Goal: Contribute content: Add original content to the website for others to see

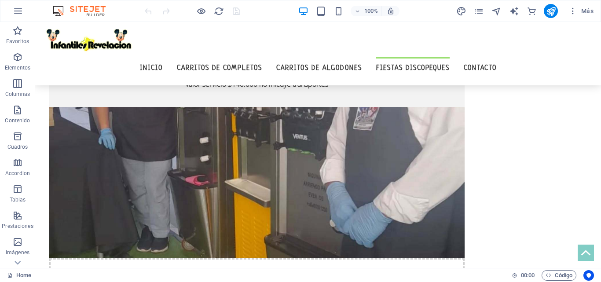
scroll to position [2072, 0]
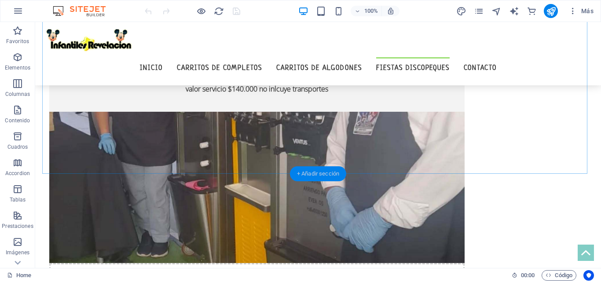
click at [323, 178] on div "+ Añadir sección" at bounding box center [318, 173] width 56 height 15
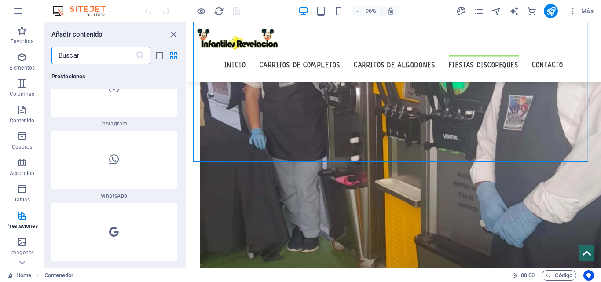
scroll to position [8521, 0]
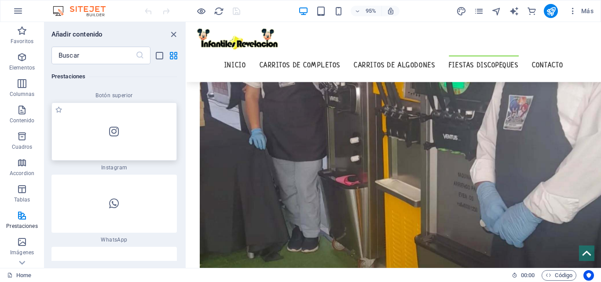
click at [129, 122] on div at bounding box center [114, 132] width 125 height 58
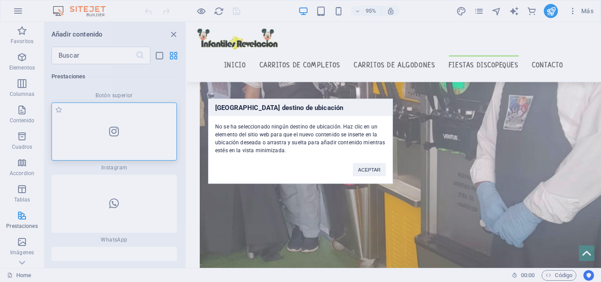
click at [129, 122] on div "Ningún destino de ubicación No se ha seleccionado ningún destino de ubicación. …" at bounding box center [300, 141] width 601 height 282
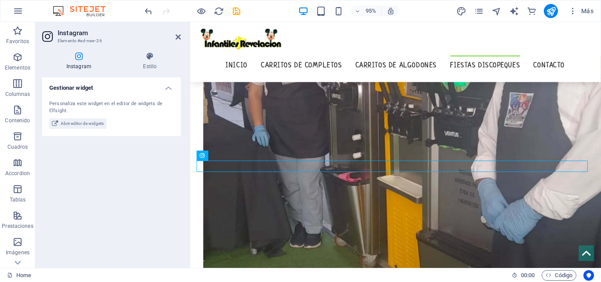
scroll to position [2059, 0]
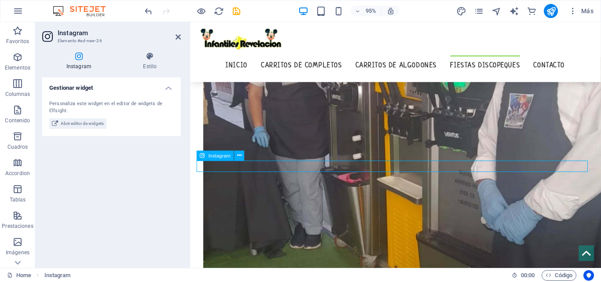
click at [66, 103] on div "Personaliza este widget en el editor de widgets de Elfsight." at bounding box center [111, 107] width 125 height 15
click at [217, 155] on span "Instagram" at bounding box center [220, 155] width 22 height 5
click at [220, 156] on span "Instagram" at bounding box center [220, 155] width 22 height 5
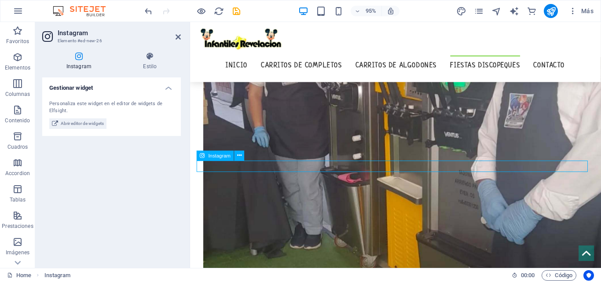
click at [220, 156] on span "Instagram" at bounding box center [220, 155] width 22 height 5
click at [149, 58] on icon at bounding box center [150, 56] width 62 height 9
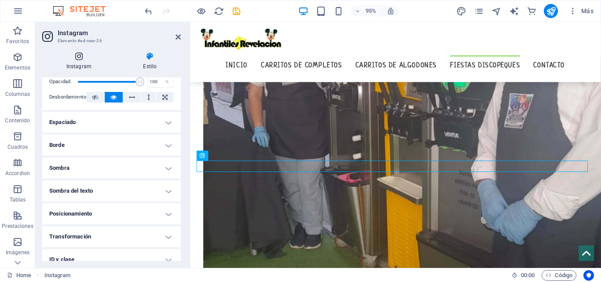
scroll to position [0, 0]
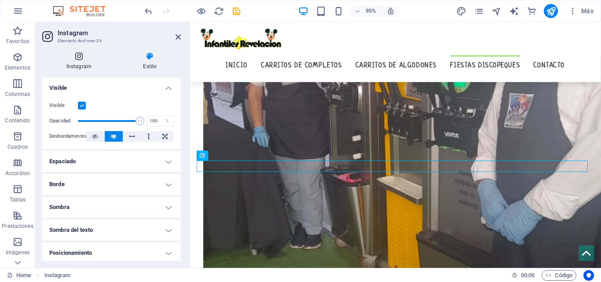
click at [69, 54] on icon at bounding box center [79, 56] width 74 height 9
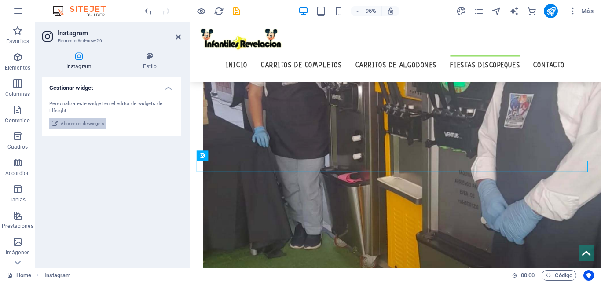
click at [82, 123] on span "Abrir editor de widgets" at bounding box center [82, 123] width 43 height 11
click at [238, 157] on icon at bounding box center [239, 155] width 4 height 9
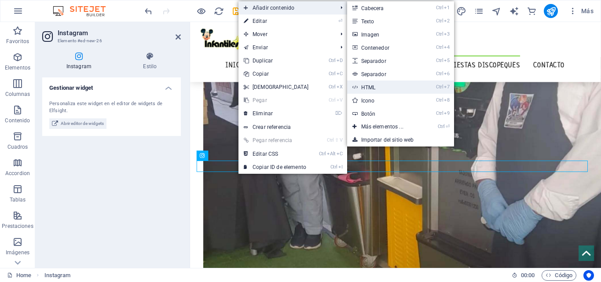
click at [376, 88] on link "Ctrl 7 HTML" at bounding box center [384, 87] width 74 height 13
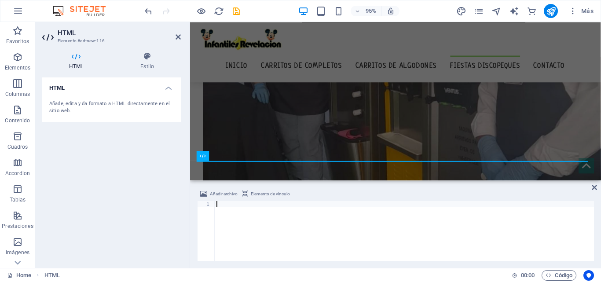
type textarea "<div class="elfsight-app-250e6612-2304-425b-90b1-aac8e6359eca" data-elfsight-ap…"
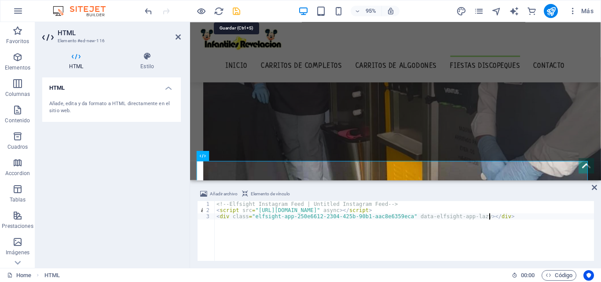
click at [239, 11] on icon "save" at bounding box center [237, 11] width 10 height 10
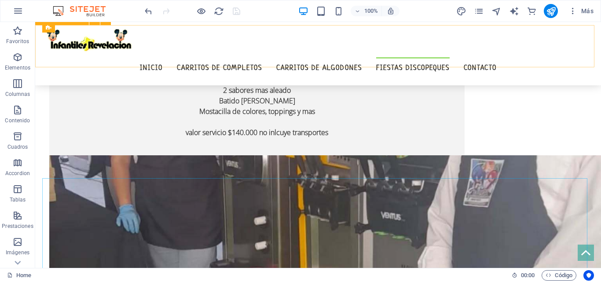
scroll to position [1982, 0]
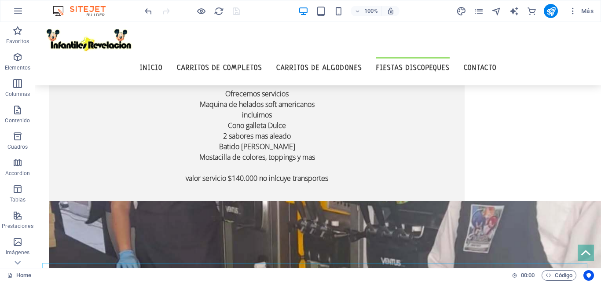
click at [239, 10] on div at bounding box center [192, 11] width 99 height 14
click at [552, 13] on icon "publish" at bounding box center [551, 11] width 10 height 10
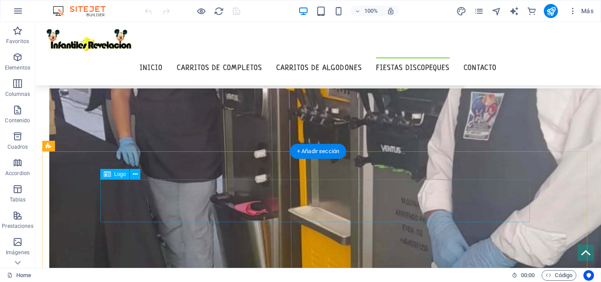
scroll to position [2120, 0]
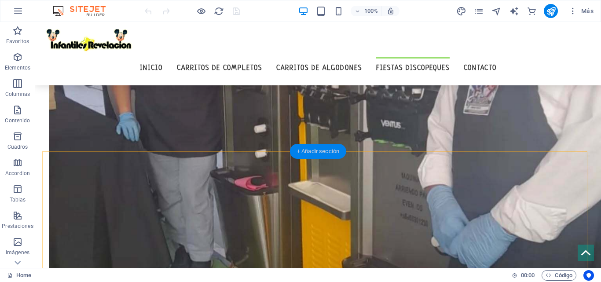
click at [326, 152] on div "+ Añadir sección" at bounding box center [318, 151] width 56 height 15
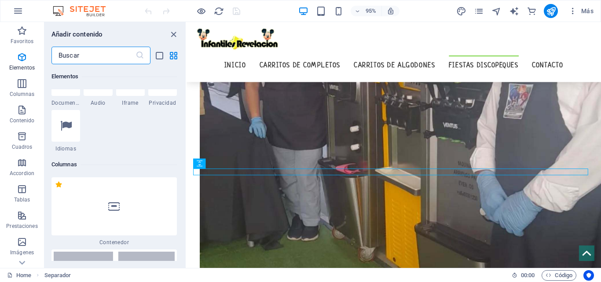
scroll to position [112, 0]
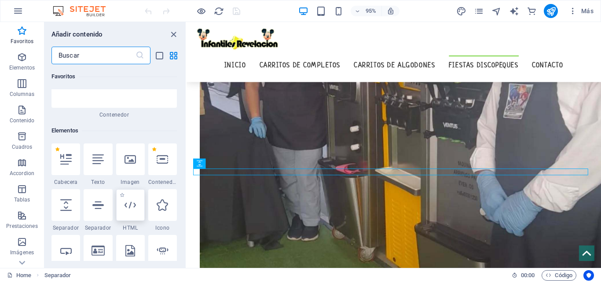
click at [129, 206] on icon at bounding box center [130, 204] width 11 height 11
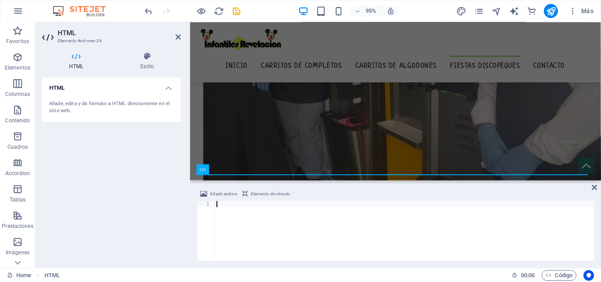
scroll to position [2070, 0]
type textarea "<div class="elfsight-app-e8b0931e-889f-4f60-b92a-618d15676d2a" data-elfsight-ap…"
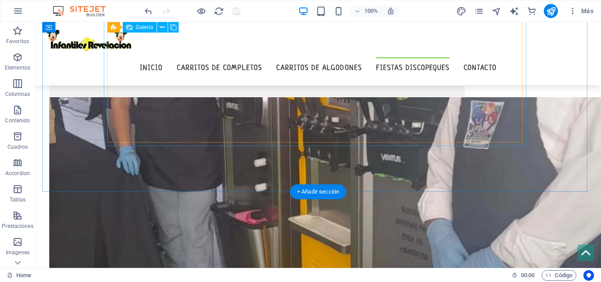
scroll to position [2044, 0]
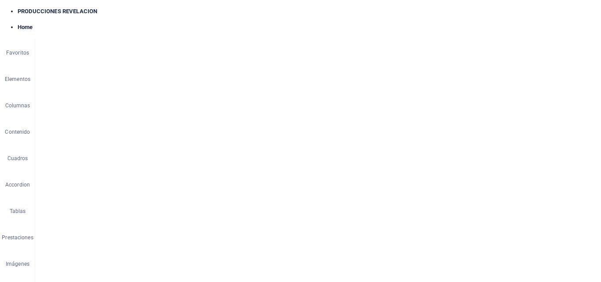
select select "4"
select select "%"
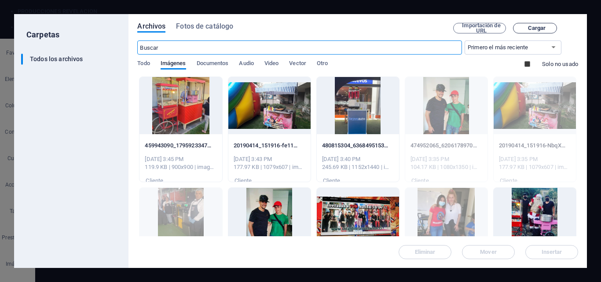
click at [517, 26] on span "Cargar" at bounding box center [535, 28] width 36 height 5
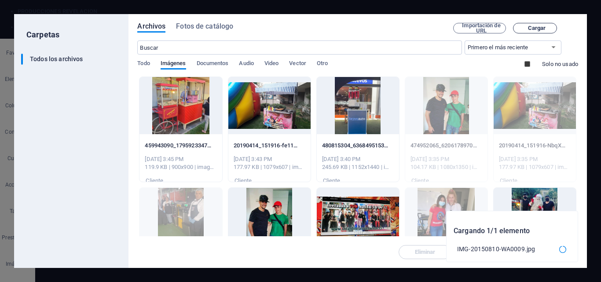
click at [528, 29] on span "Cargar" at bounding box center [537, 28] width 18 height 5
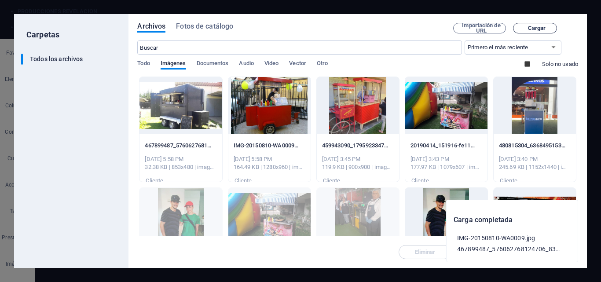
click at [528, 30] on span "Cargar" at bounding box center [537, 28] width 18 height 5
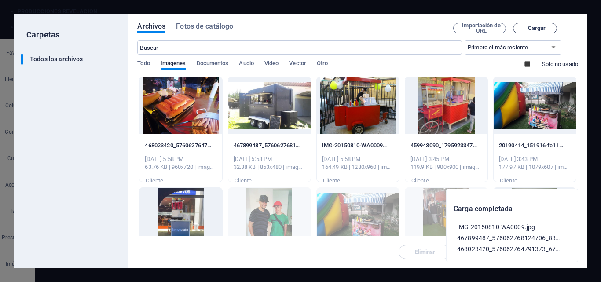
click at [528, 28] on span "Cargar" at bounding box center [537, 28] width 18 height 5
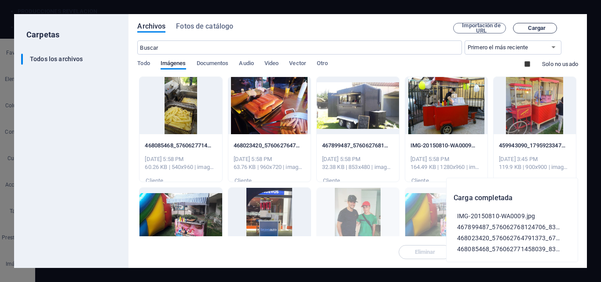
click at [517, 27] on span "Cargar" at bounding box center [535, 28] width 36 height 5
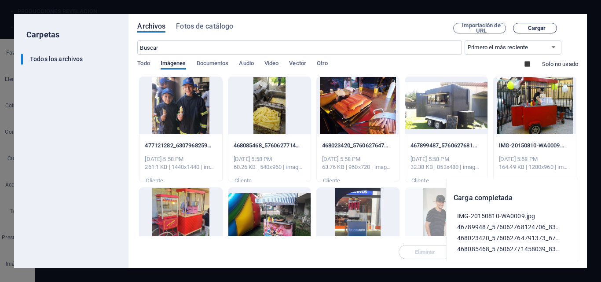
click at [528, 27] on span "Cargar" at bounding box center [537, 28] width 18 height 5
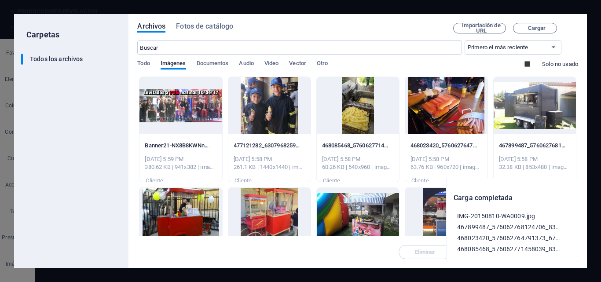
click at [179, 101] on div at bounding box center [181, 105] width 82 height 57
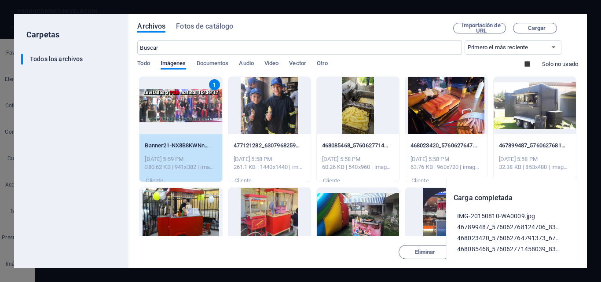
click at [567, 198] on icon "button" at bounding box center [567, 198] width 0 height 0
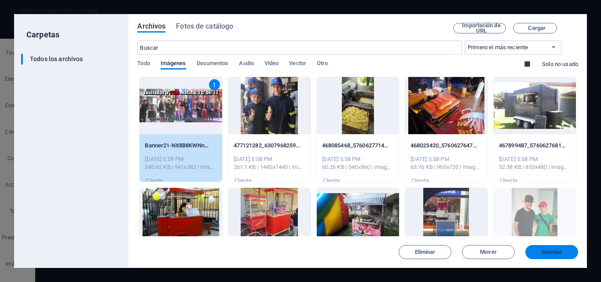
click at [549, 251] on span "Insertar" at bounding box center [552, 252] width 21 height 5
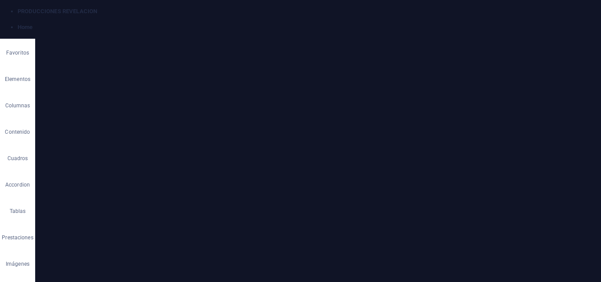
scroll to position [292, 0]
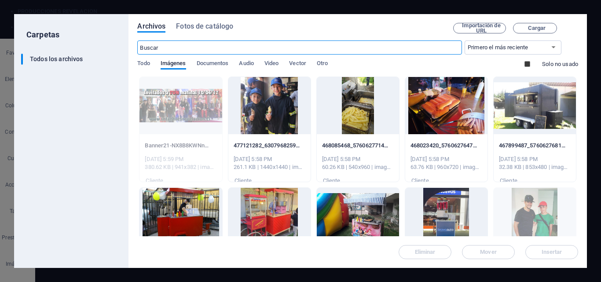
scroll to position [544, 0]
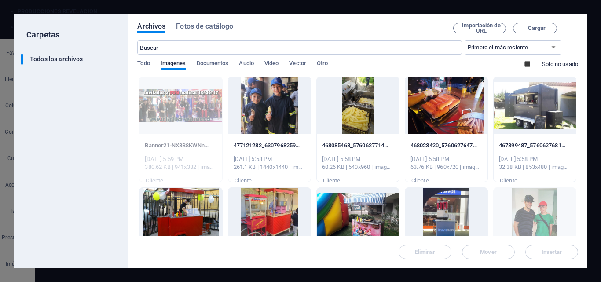
click at [255, 92] on div at bounding box center [269, 105] width 82 height 57
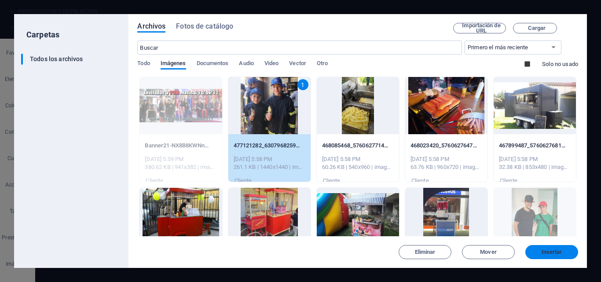
click at [553, 248] on button "Insertar" at bounding box center [552, 252] width 53 height 14
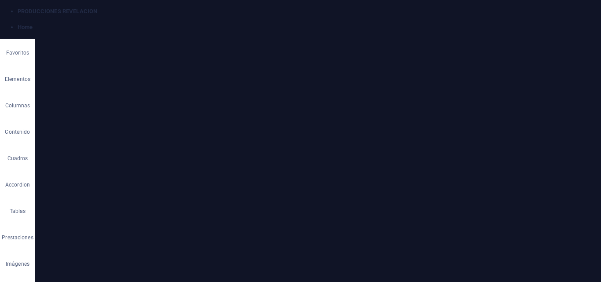
scroll to position [292, 0]
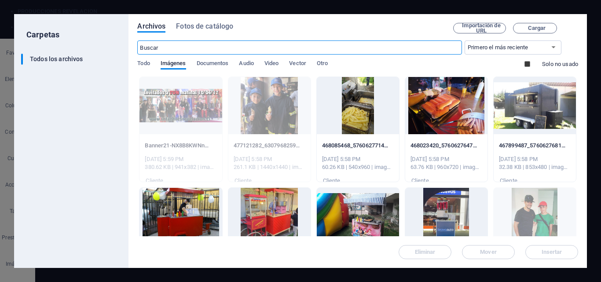
scroll to position [544, 0]
click at [366, 107] on div at bounding box center [358, 105] width 82 height 57
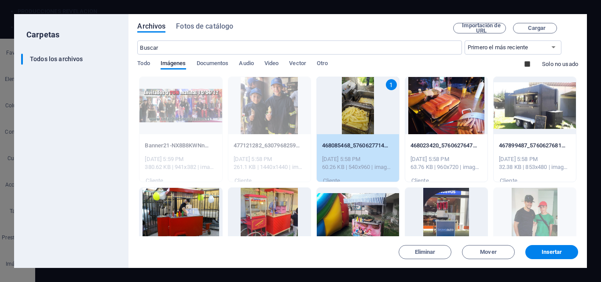
drag, startPoint x: 366, startPoint y: 107, endPoint x: 343, endPoint y: 224, distance: 119.5
click at [366, 107] on div "1" at bounding box center [358, 105] width 82 height 57
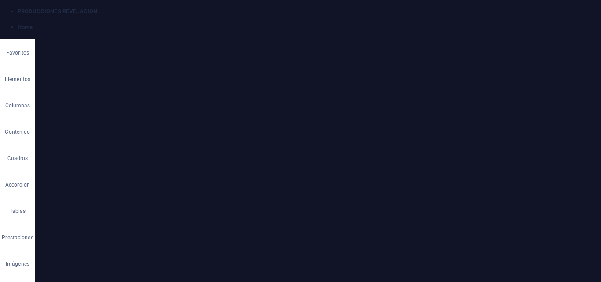
scroll to position [292, 0]
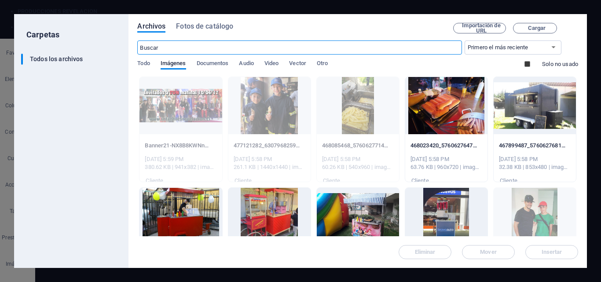
scroll to position [544, 0]
click at [432, 108] on div at bounding box center [446, 105] width 82 height 57
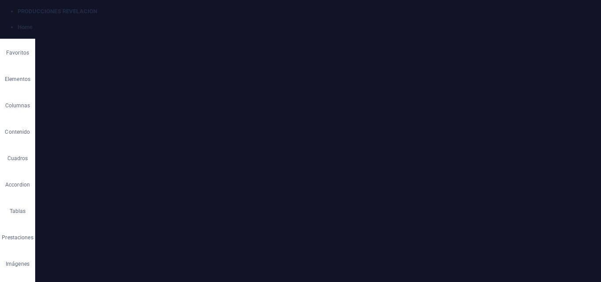
scroll to position [2030, 0]
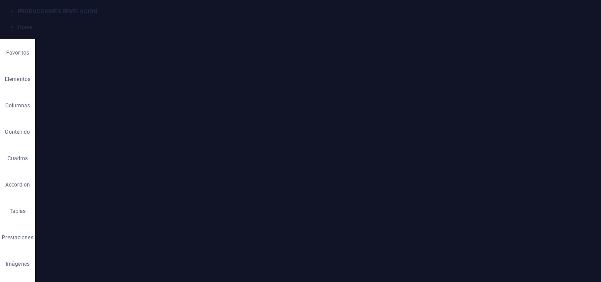
select select "4"
select select "px"
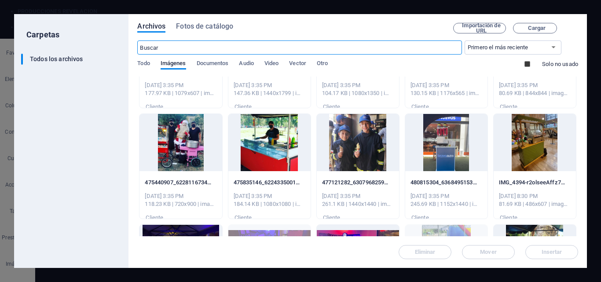
scroll to position [308, 0]
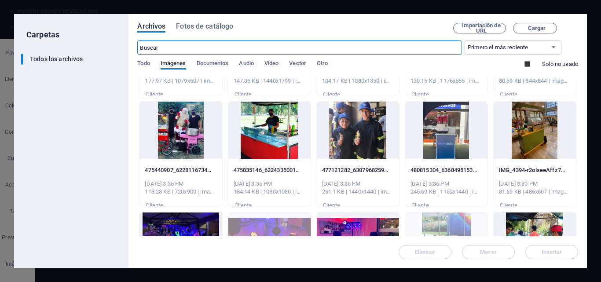
click at [183, 129] on div at bounding box center [181, 130] width 82 height 57
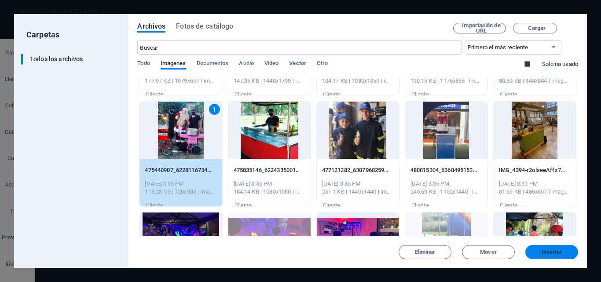
click at [562, 251] on span "Insertar" at bounding box center [552, 252] width 21 height 5
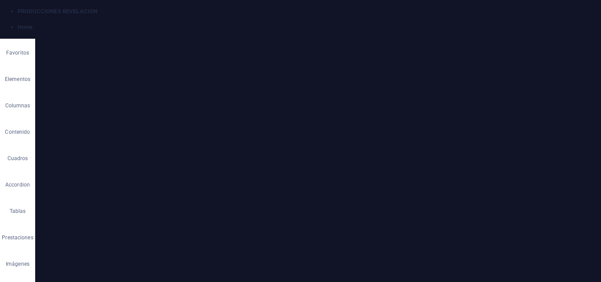
scroll to position [2074, 0]
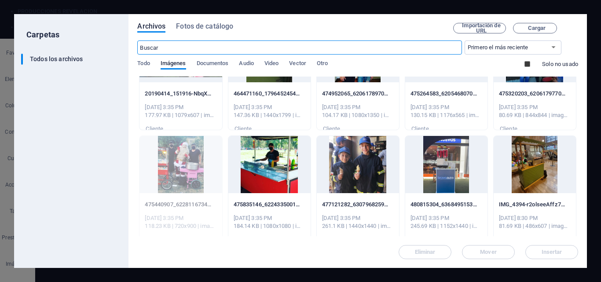
scroll to position [308, 0]
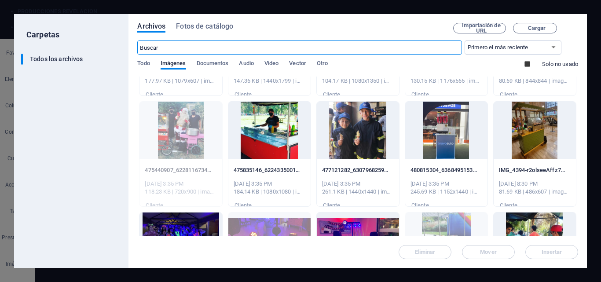
click at [265, 147] on div at bounding box center [269, 130] width 82 height 57
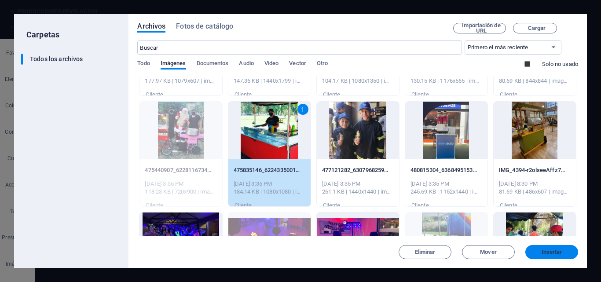
click at [550, 251] on span "Insertar" at bounding box center [552, 252] width 21 height 5
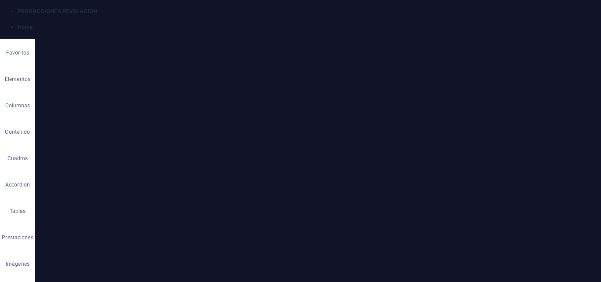
scroll to position [2074, 0]
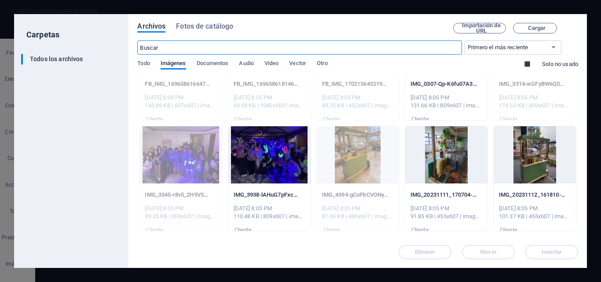
scroll to position [704, 0]
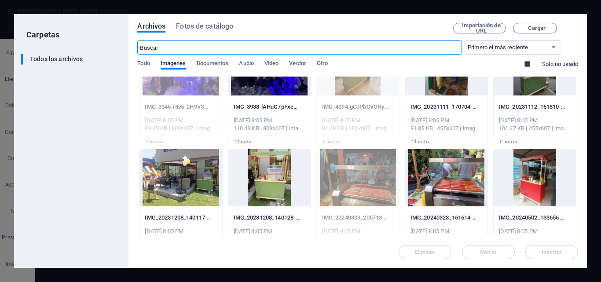
click at [462, 173] on div at bounding box center [446, 177] width 82 height 57
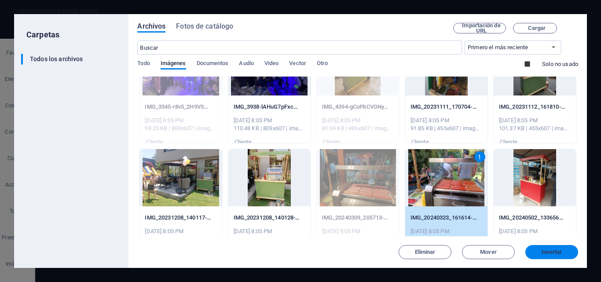
click at [560, 253] on span "Insertar" at bounding box center [552, 252] width 21 height 5
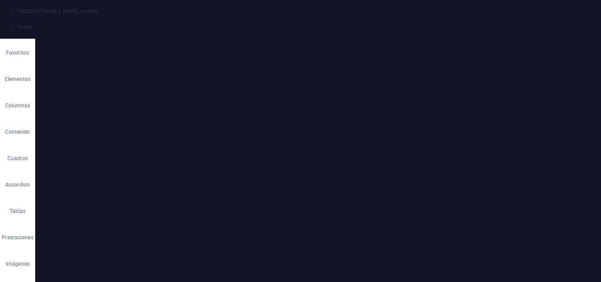
scroll to position [2074, 0]
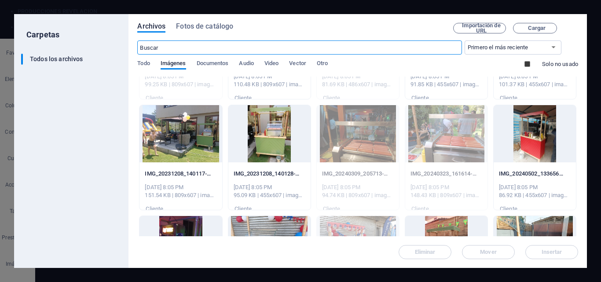
scroll to position [836, 0]
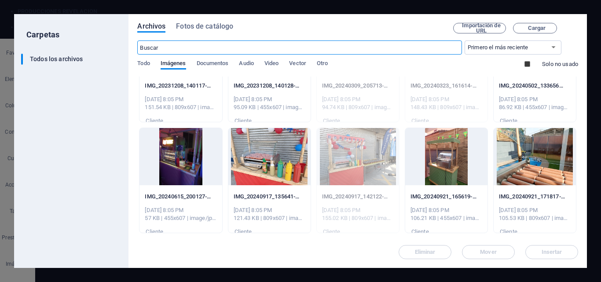
click at [271, 168] on div at bounding box center [269, 156] width 82 height 57
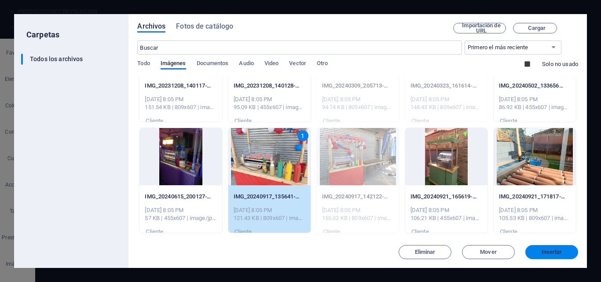
click at [549, 256] on button "Insertar" at bounding box center [552, 252] width 53 height 14
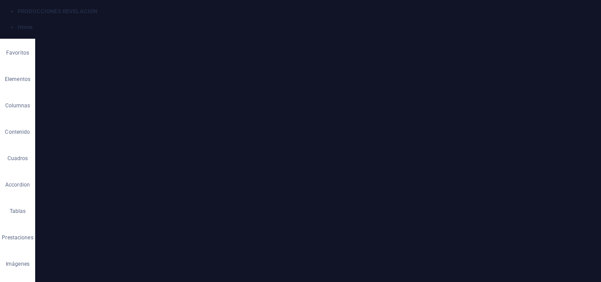
scroll to position [2118, 0]
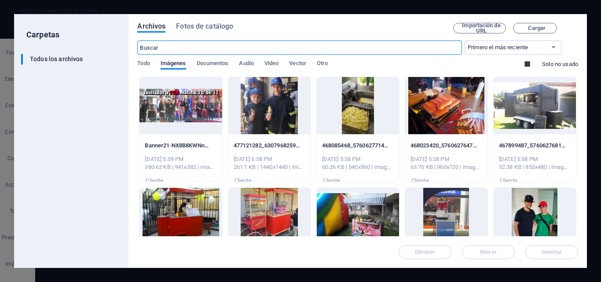
scroll to position [2295, 0]
click at [198, 117] on div at bounding box center [181, 105] width 82 height 57
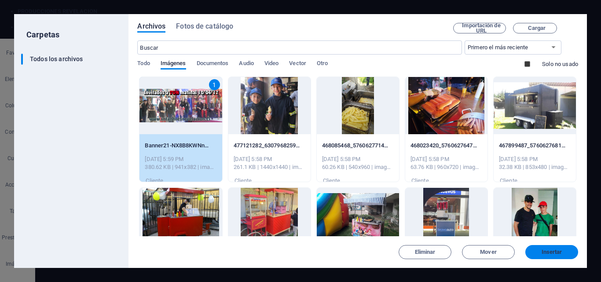
drag, startPoint x: 549, startPoint y: 251, endPoint x: 312, endPoint y: 213, distance: 240.7
click at [549, 251] on span "Insertar" at bounding box center [552, 252] width 21 height 5
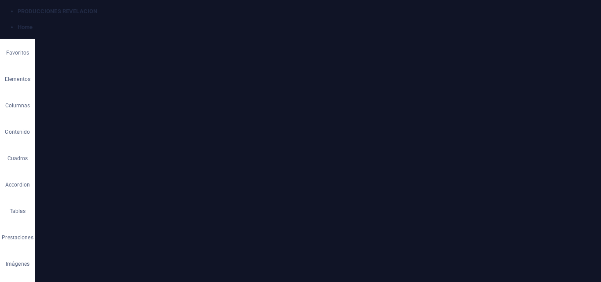
scroll to position [2108, 0]
click at [89, 123] on icon "save" at bounding box center [66, 128] width 46 height 10
